Goal: Obtain resource: Obtain resource

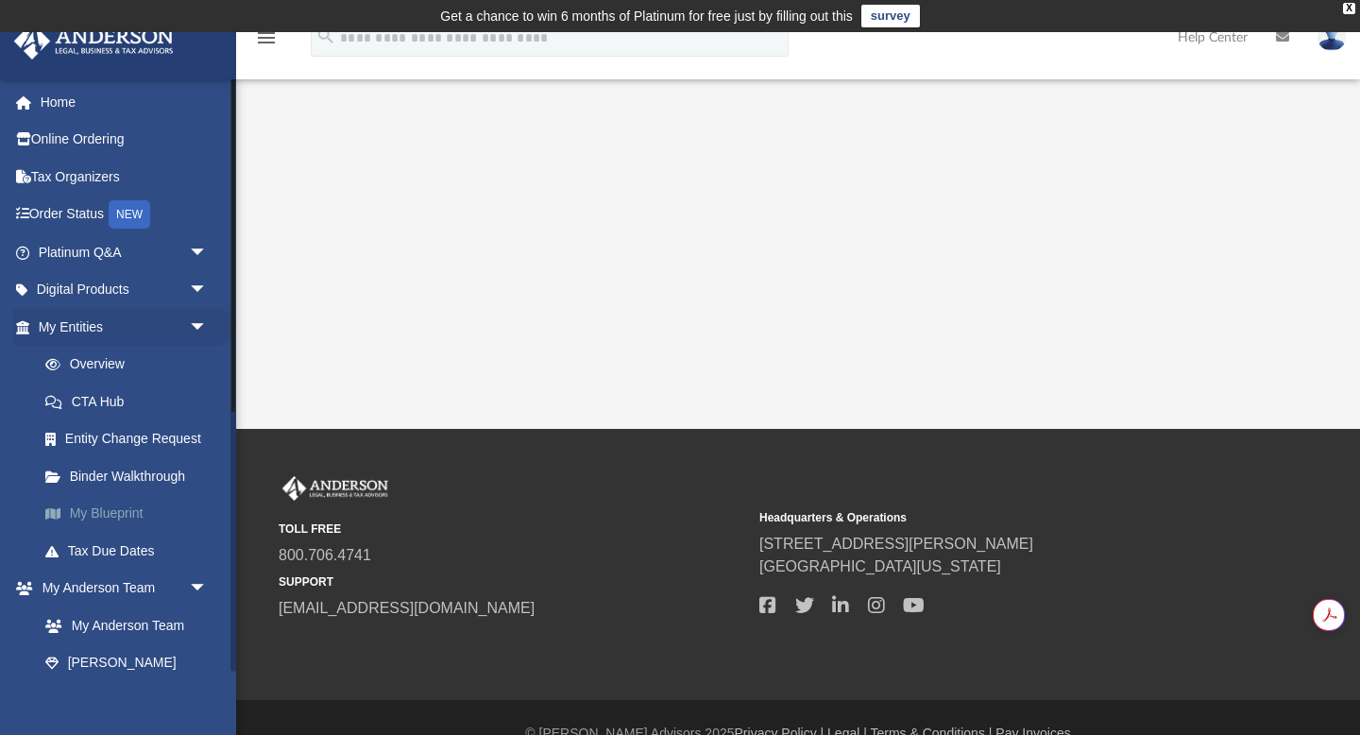
click at [111, 510] on link "My Blueprint" at bounding box center [131, 514] width 210 height 38
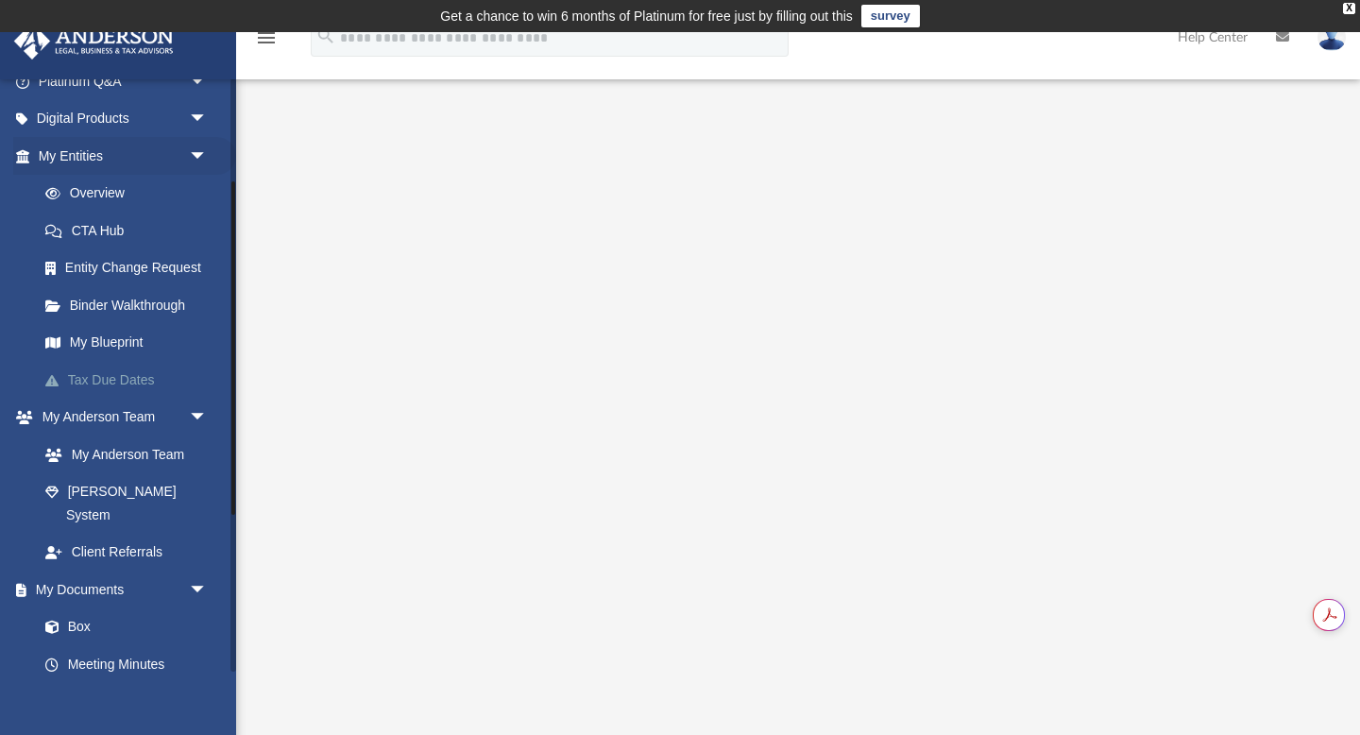
scroll to position [183, 0]
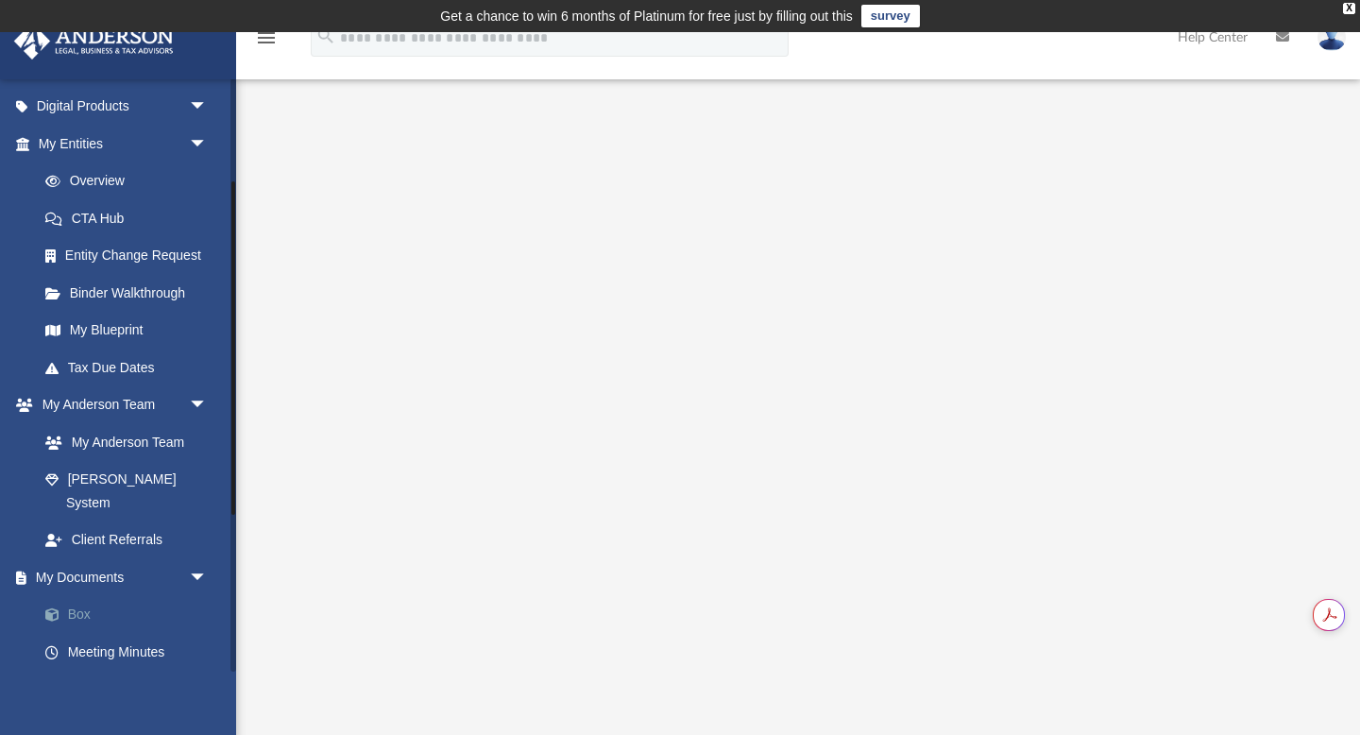
click at [77, 596] on link "Box" at bounding box center [131, 615] width 210 height 38
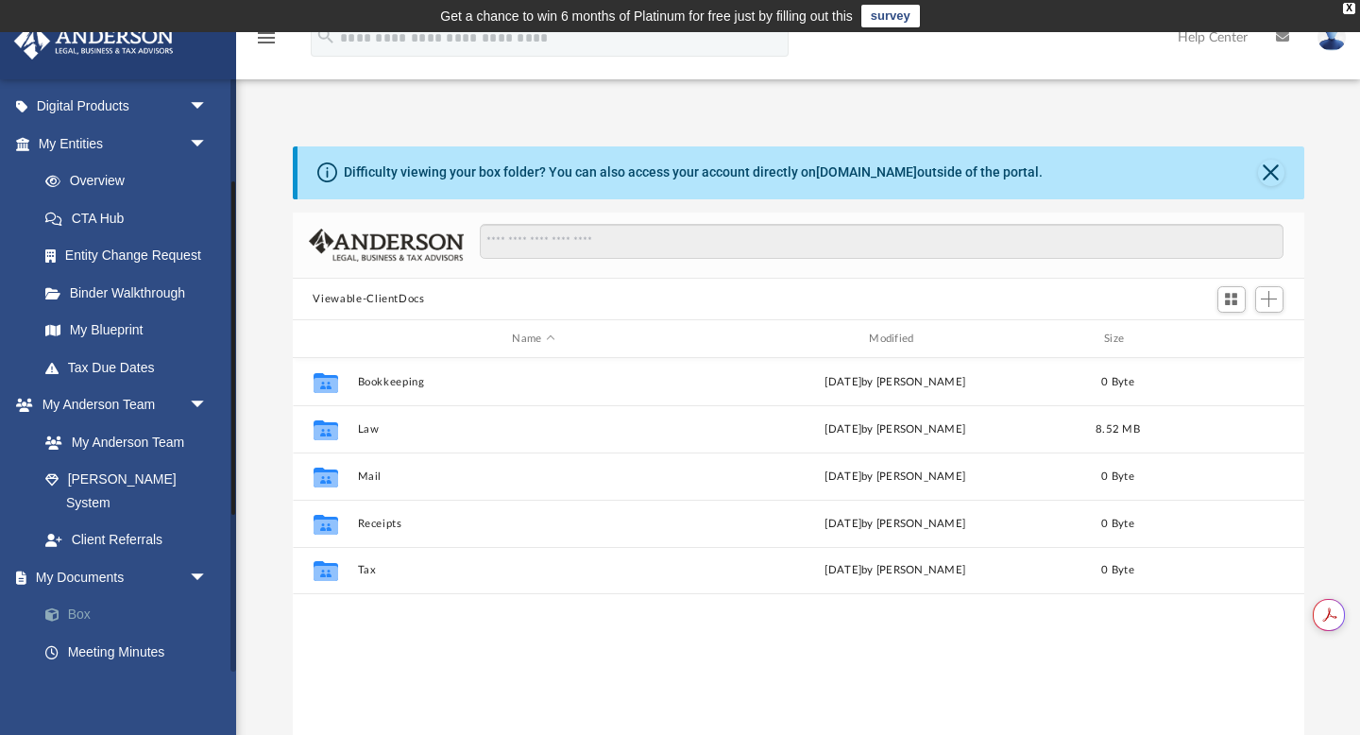
scroll to position [429, 1012]
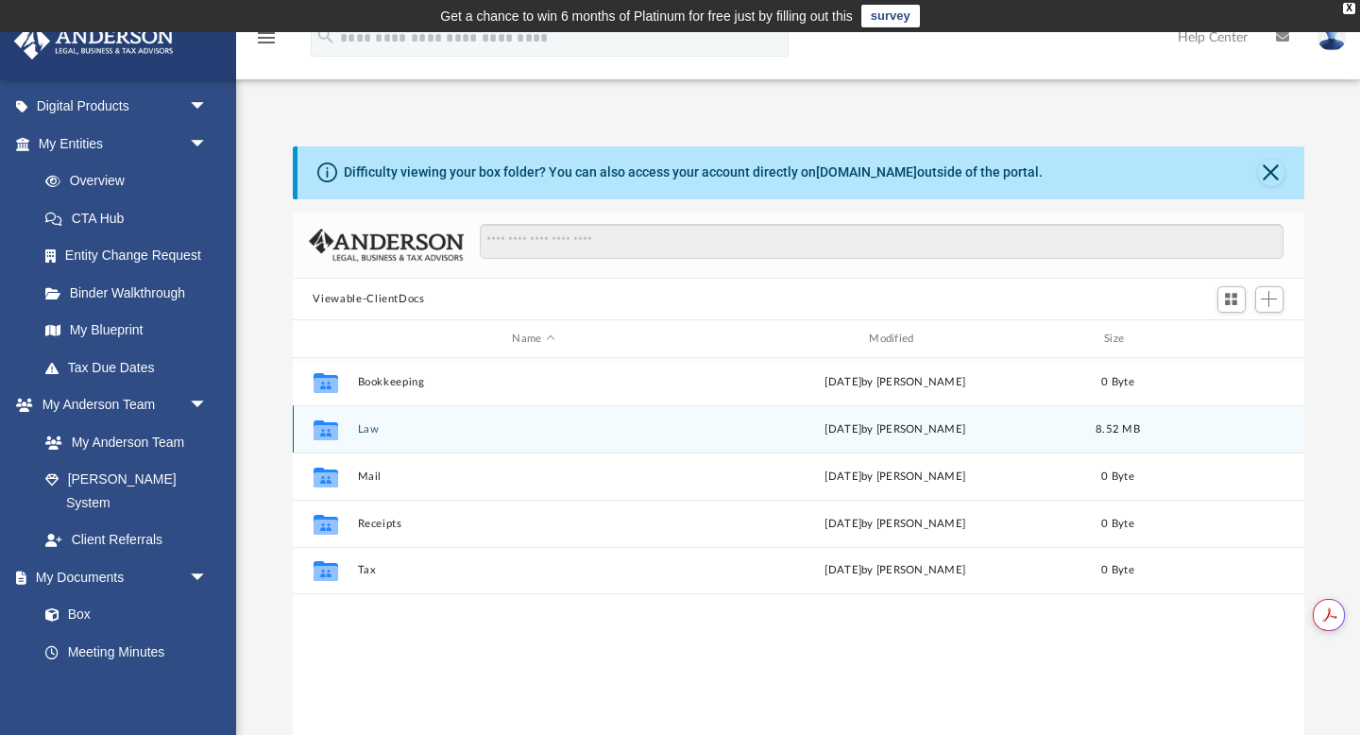
click at [368, 432] on button "Law" at bounding box center [533, 429] width 353 height 12
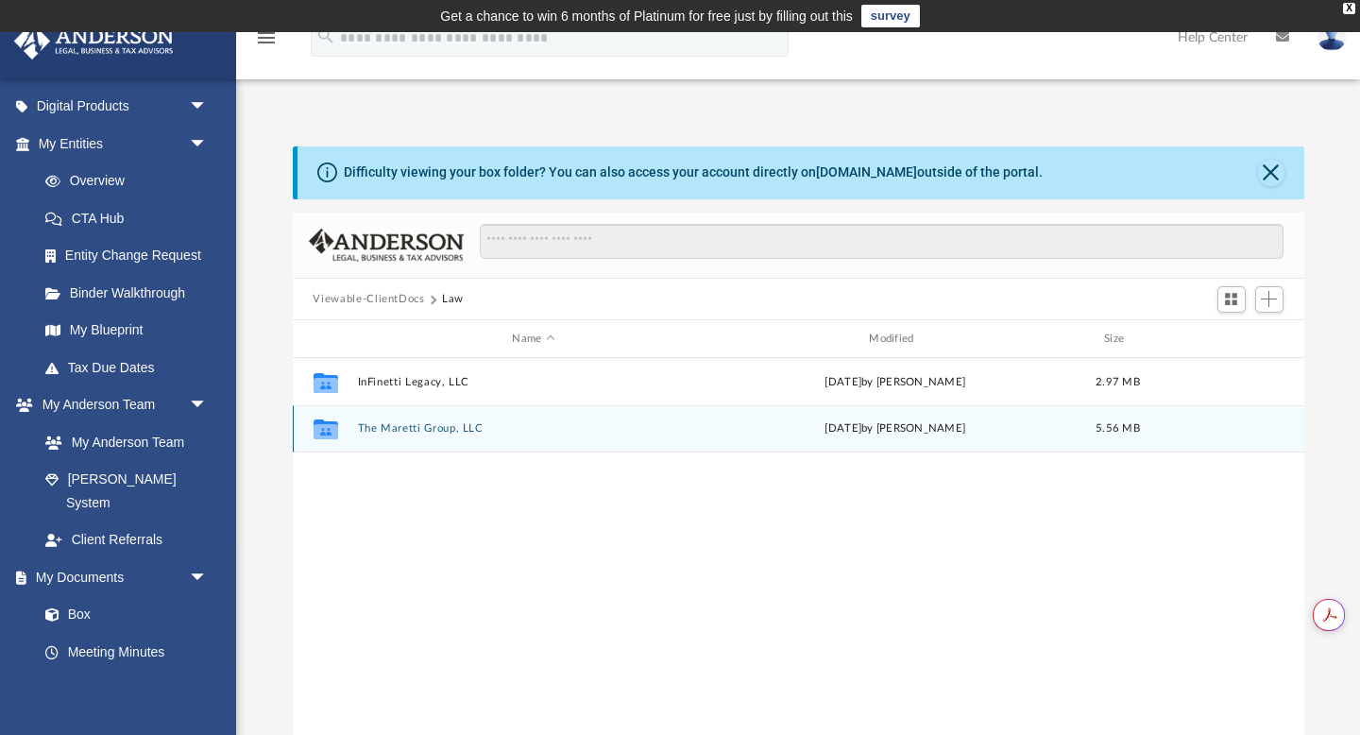
click at [408, 428] on button "The Maretti Group, LLC" at bounding box center [533, 429] width 353 height 12
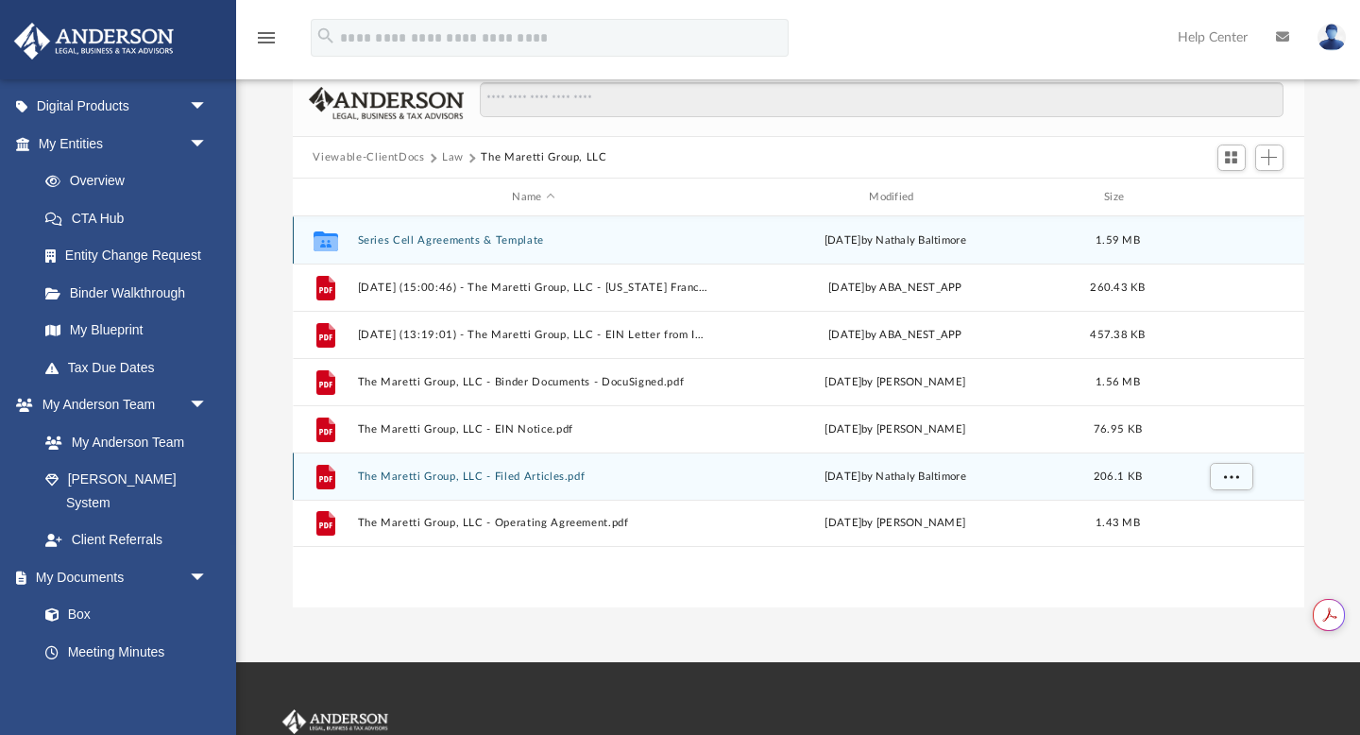
scroll to position [149, 0]
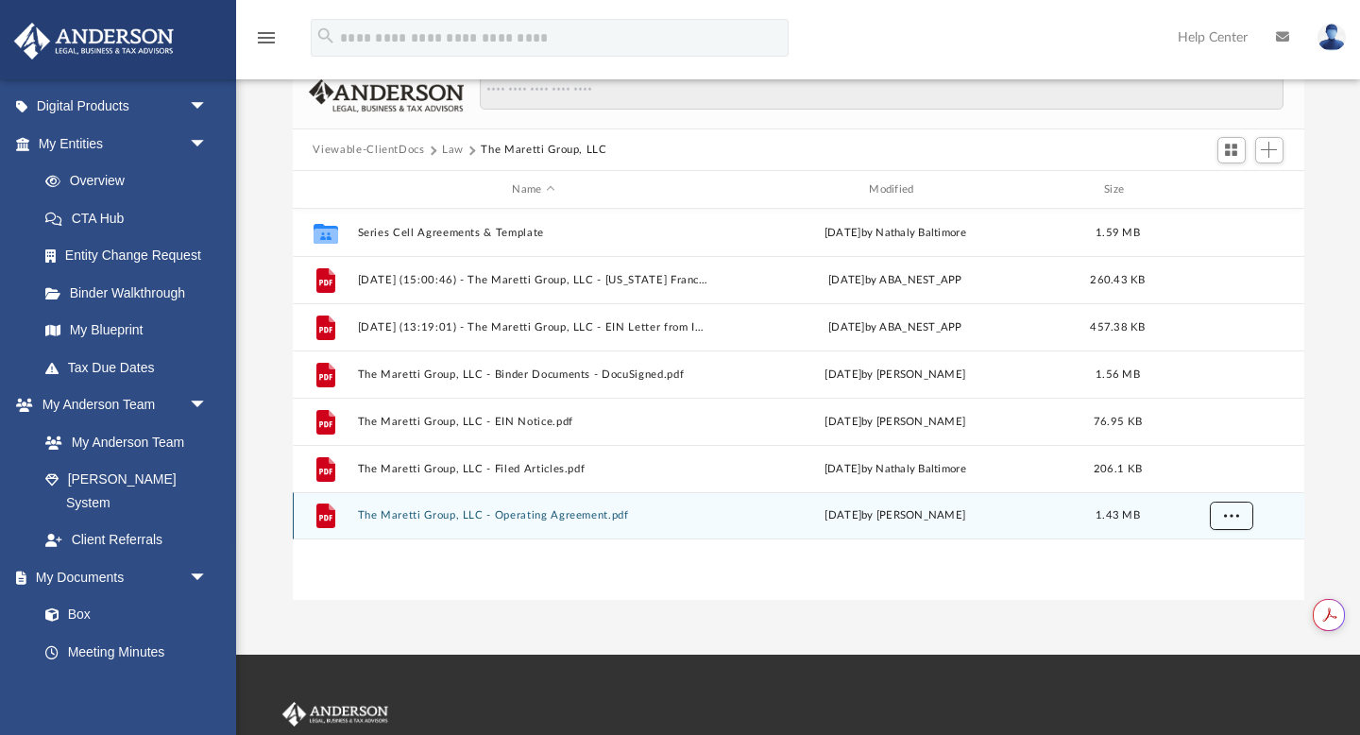
click at [1241, 520] on button "More options" at bounding box center [1230, 516] width 43 height 28
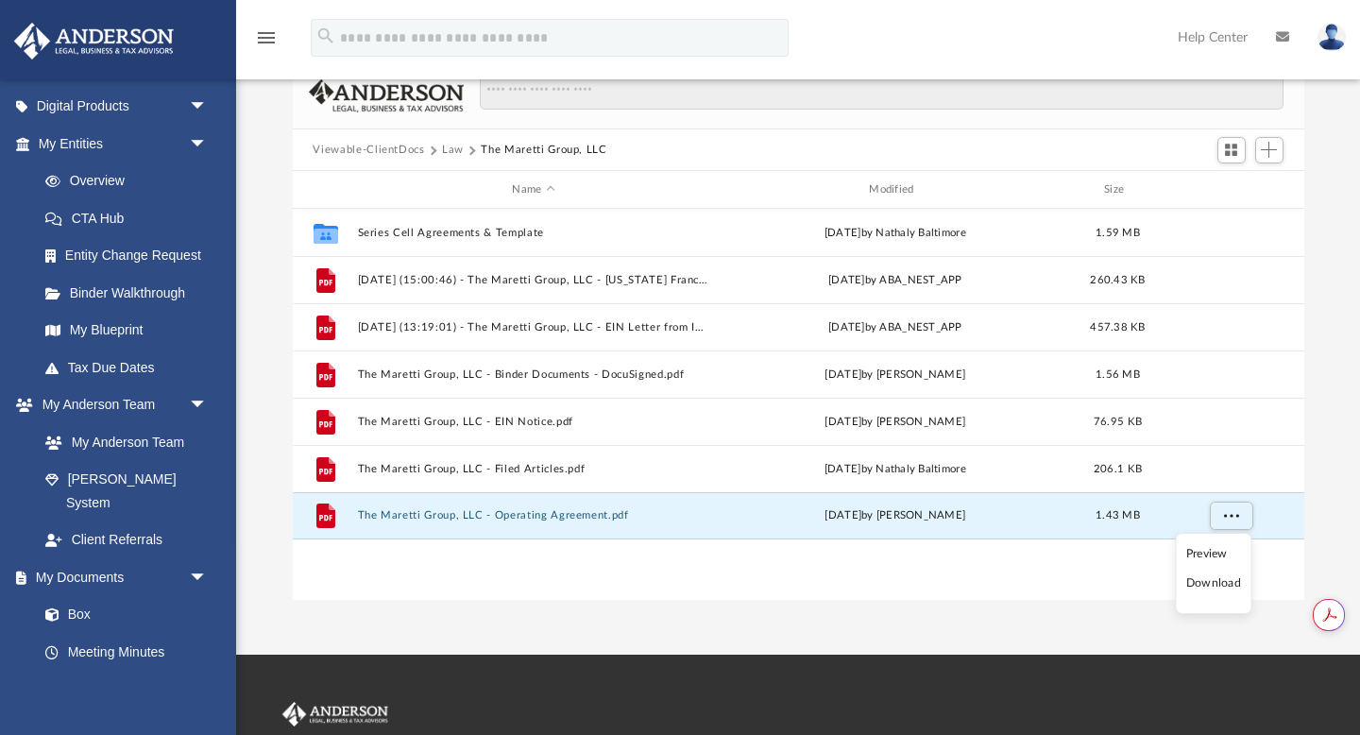
click at [1201, 553] on li "Preview" at bounding box center [1214, 554] width 55 height 20
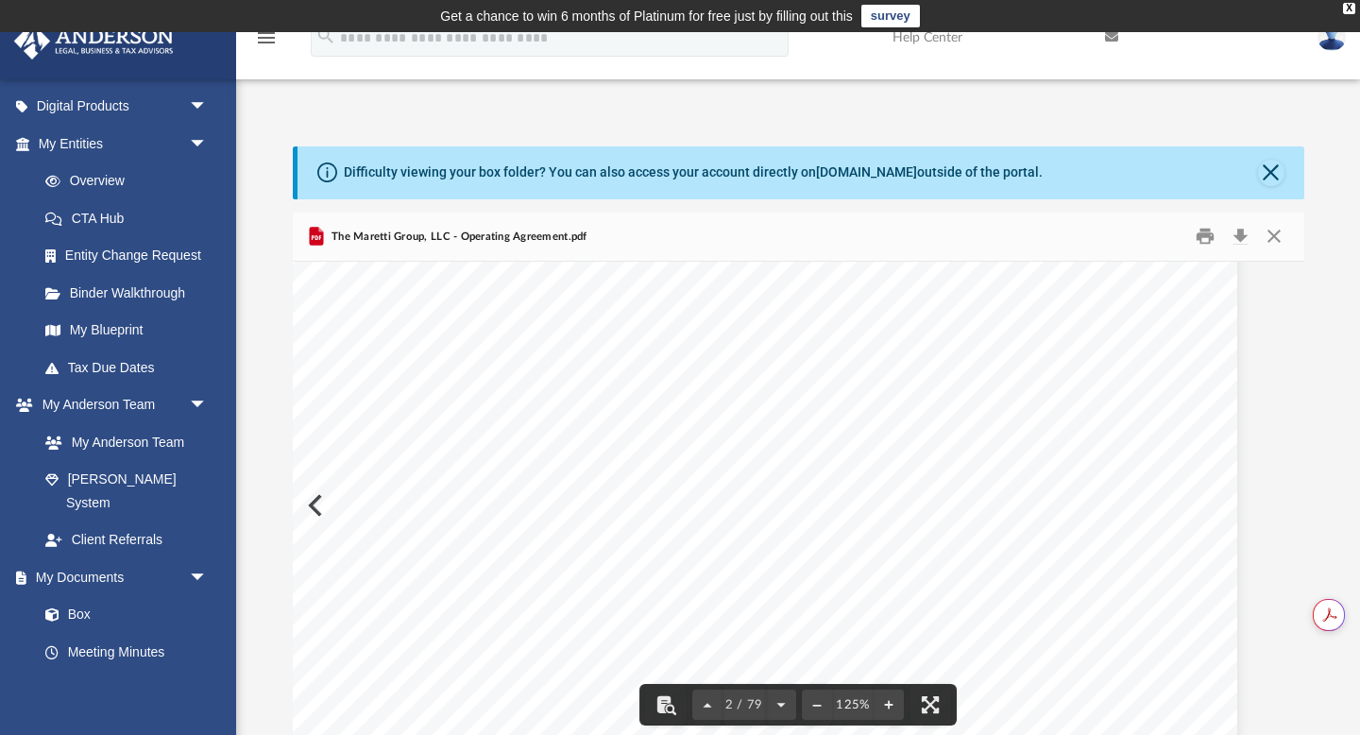
scroll to position [1361, 45]
drag, startPoint x: 740, startPoint y: 307, endPoint x: 888, endPoint y: 637, distance: 361.6
drag, startPoint x: 738, startPoint y: 317, endPoint x: 763, endPoint y: 317, distance: 25.5
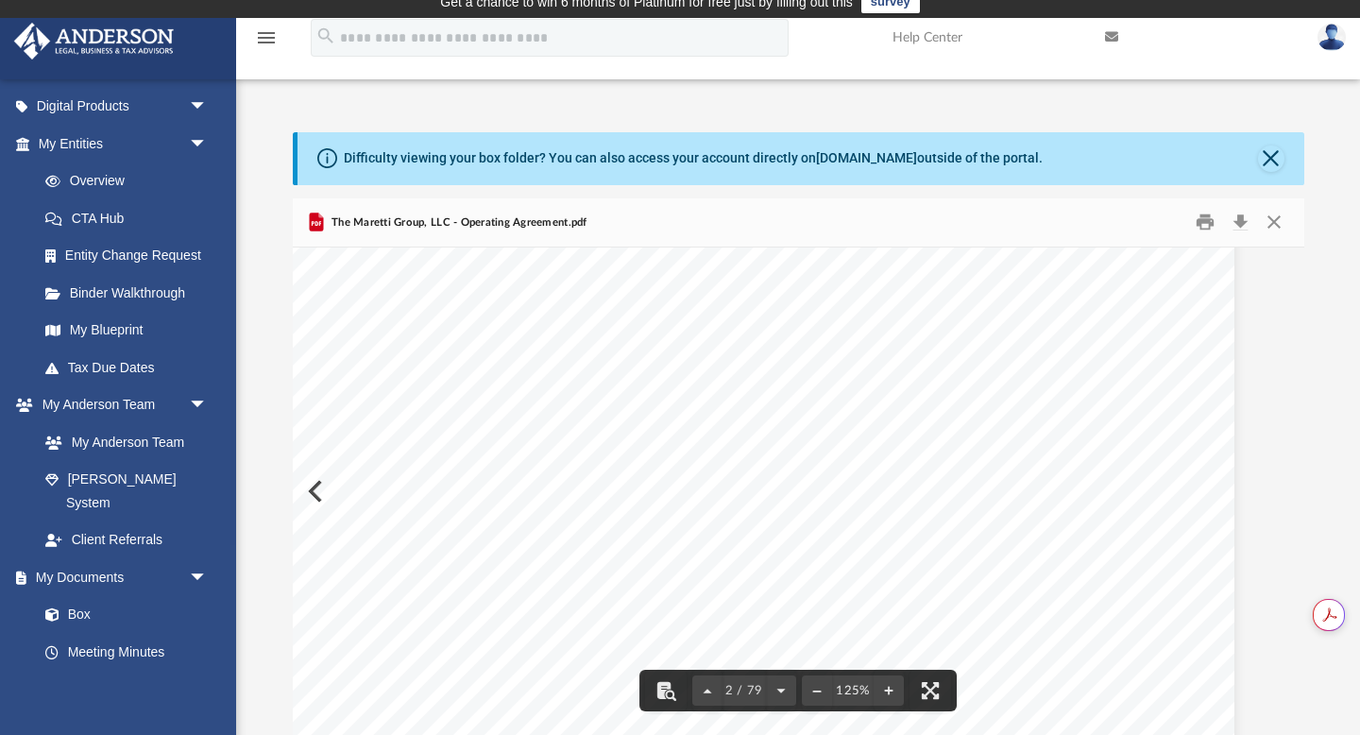
scroll to position [1530, 45]
drag, startPoint x: 745, startPoint y: 314, endPoint x: 632, endPoint y: 512, distance: 228.5
click at [632, 512] on div "Overview of The Maretti Group, LLC Entity Formation Information State of Organi…" at bounding box center [753, 631] width 964 height 1247
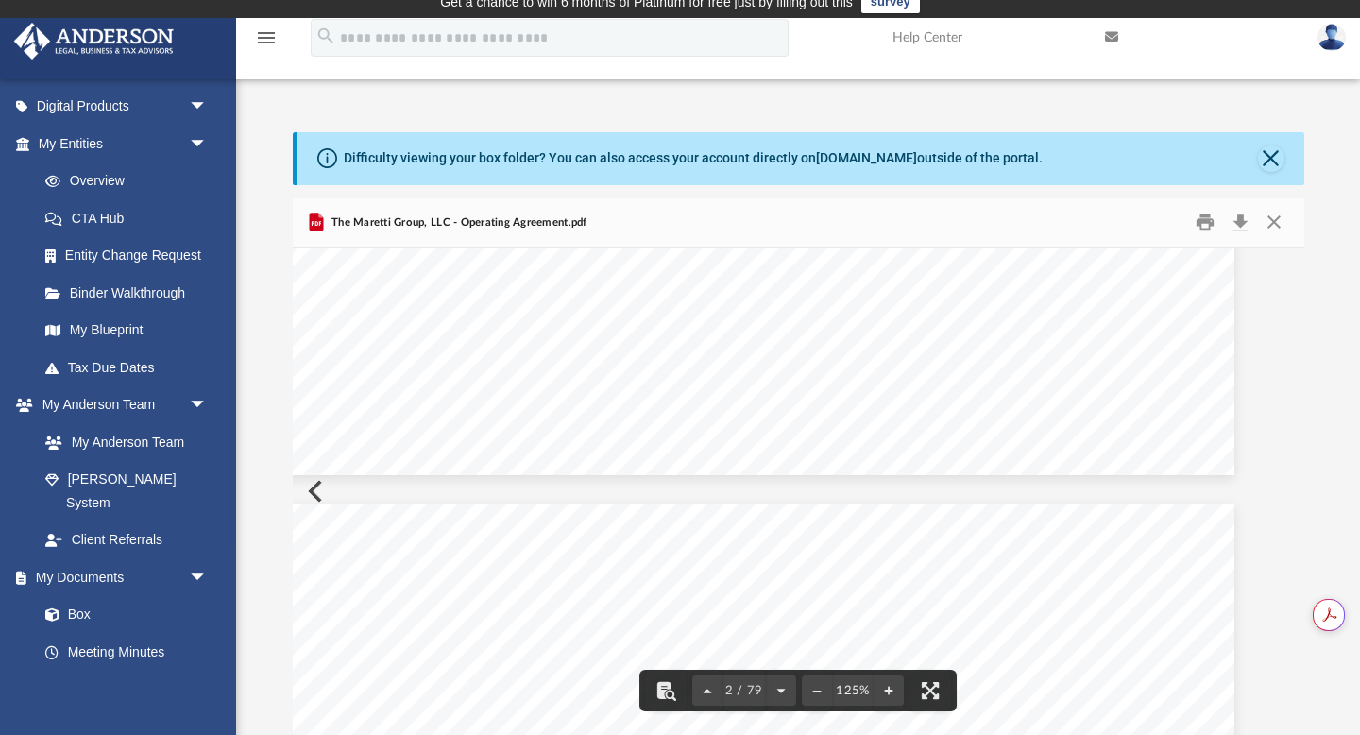
scroll to position [1089, 45]
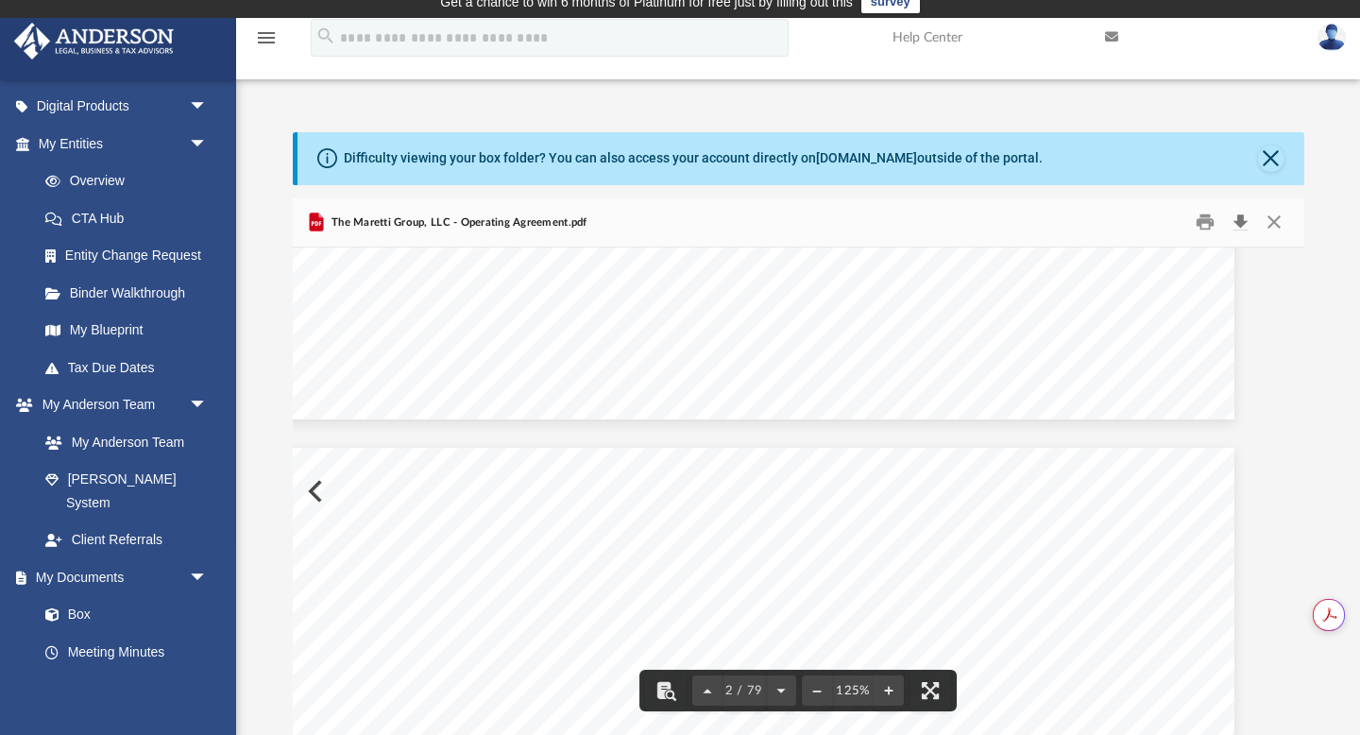
click at [1238, 228] on button "Download" at bounding box center [1241, 222] width 34 height 29
